Goal: Find specific page/section: Find specific page/section

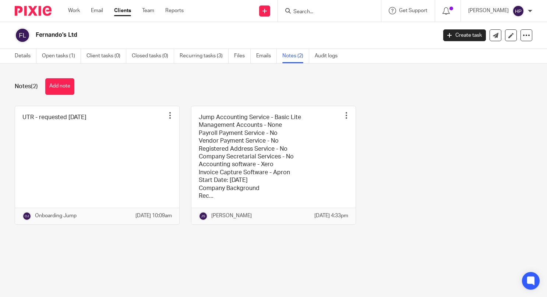
click at [322, 16] on div at bounding box center [329, 11] width 103 height 22
click at [321, 10] on input "Search" at bounding box center [326, 12] width 66 height 7
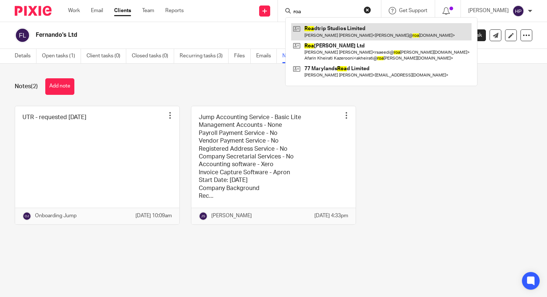
type input "roa"
click at [343, 29] on link at bounding box center [381, 31] width 180 height 17
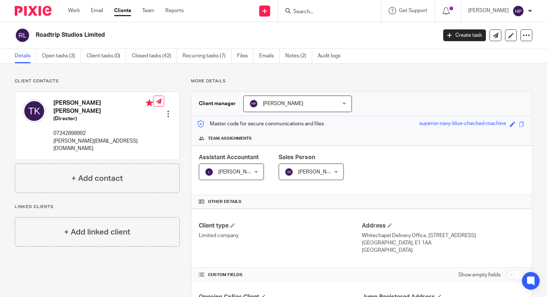
click at [313, 12] on input "Search" at bounding box center [326, 12] width 66 height 7
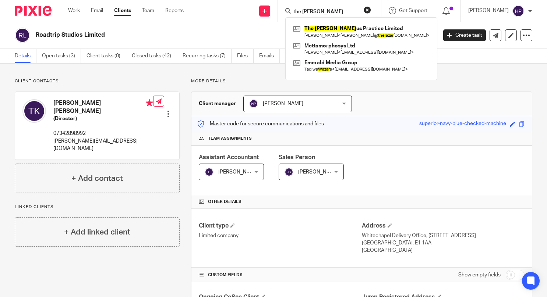
type input "the lazar"
